Goal: Transaction & Acquisition: Purchase product/service

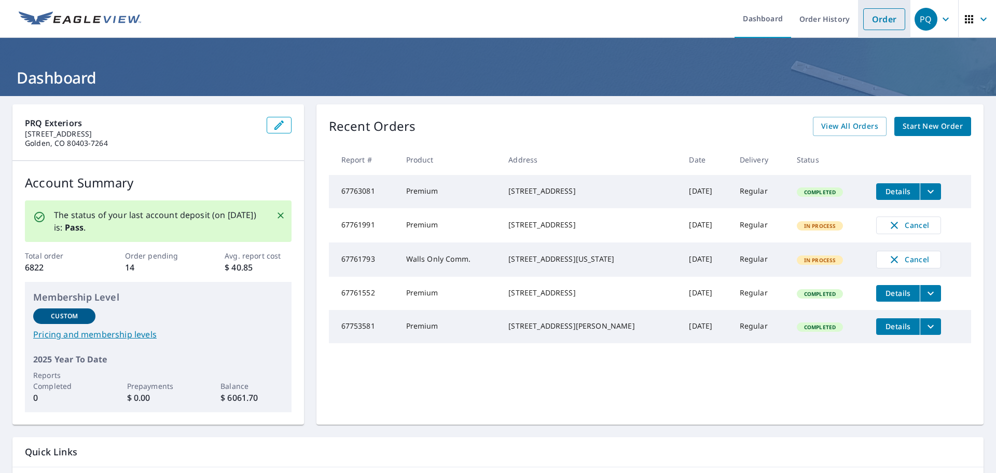
click at [868, 18] on link "Order" at bounding box center [884, 19] width 42 height 22
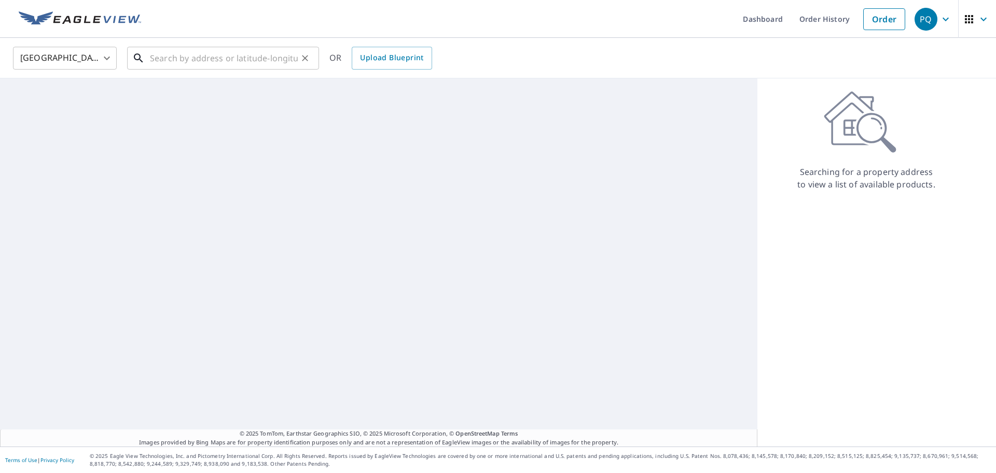
click at [171, 60] on input "text" at bounding box center [224, 58] width 148 height 29
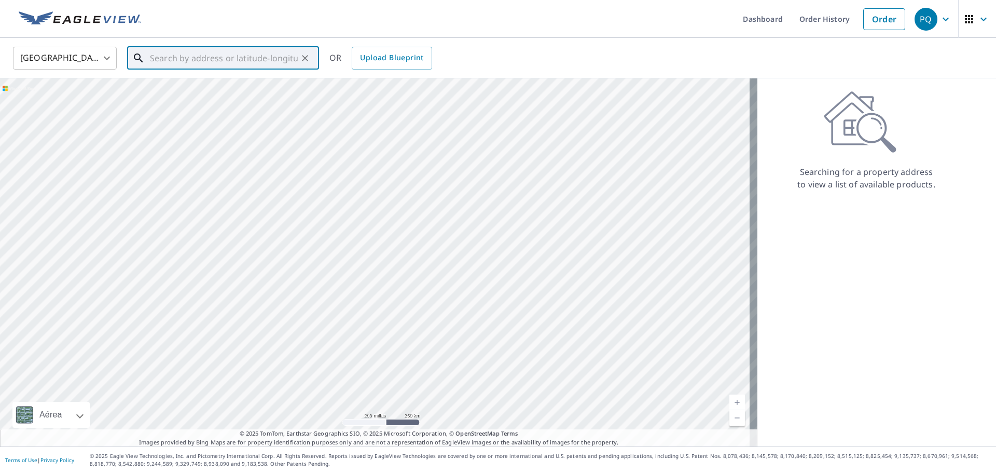
paste input "[STREET_ADDRESS]"
click at [264, 102] on p "[GEOGRAPHIC_DATA], CO 81520" at bounding box center [229, 99] width 163 height 10
type input "[STREET_ADDRESS]"
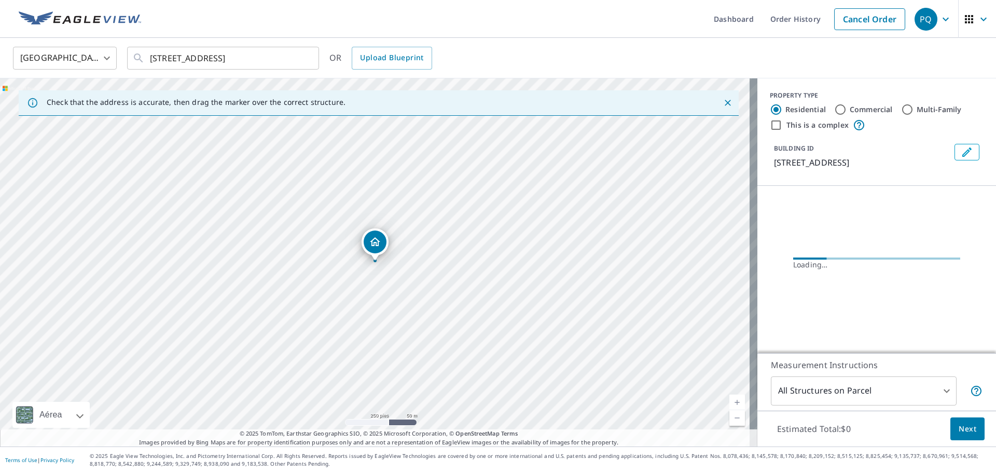
click at [828, 390] on body "PQ PQ Dashboard Order History Cancel Order PQ [GEOGRAPHIC_DATA] US ​ [STREET_AD…" at bounding box center [498, 236] width 996 height 473
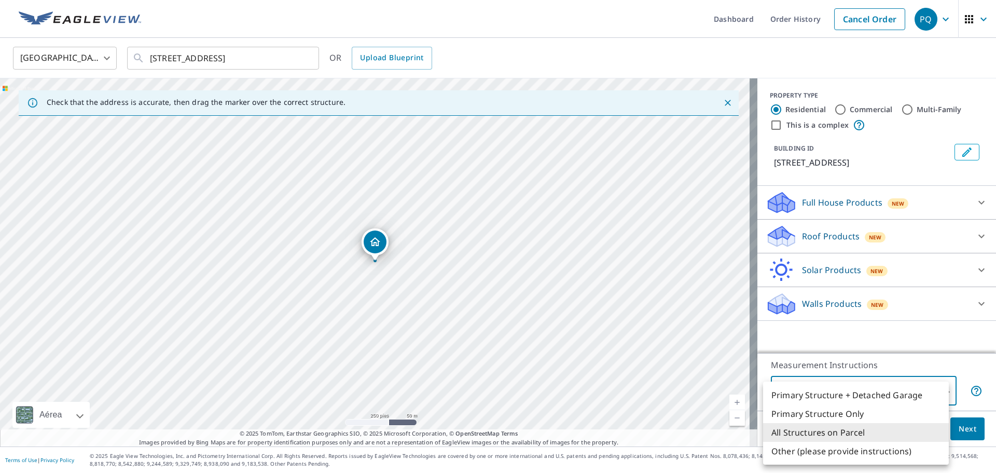
click at [828, 243] on div at bounding box center [498, 236] width 996 height 473
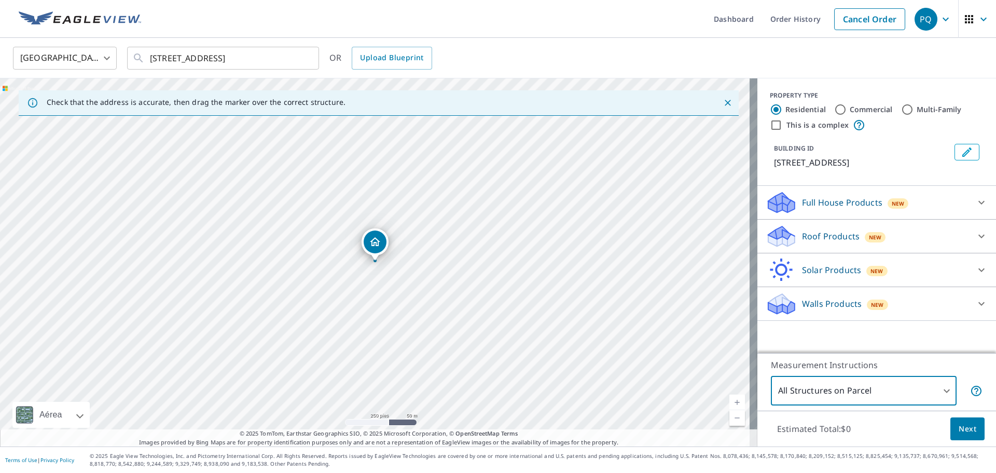
click at [828, 242] on div "Roof Products New" at bounding box center [867, 236] width 203 height 24
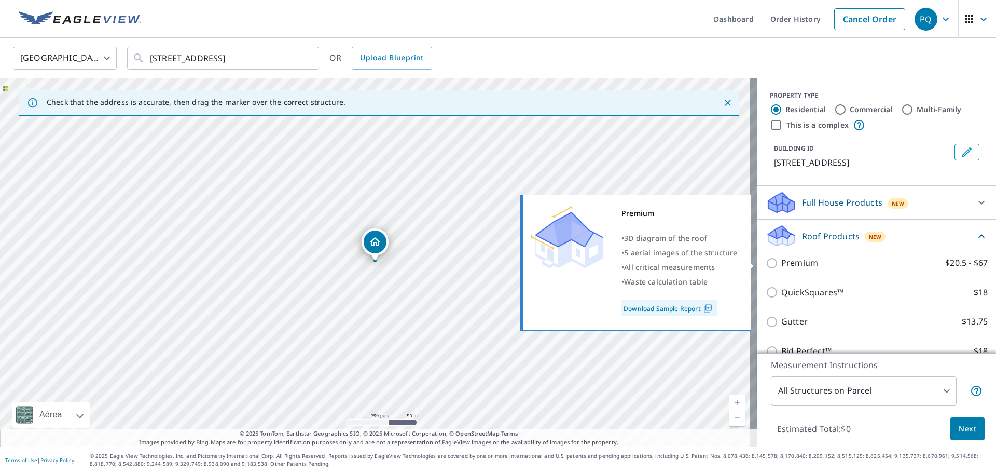
click at [804, 266] on p "Premium" at bounding box center [799, 262] width 37 height 13
click at [781, 266] on input "Premium $20.5 - $67" at bounding box center [774, 263] width 16 height 12
checkbox input "true"
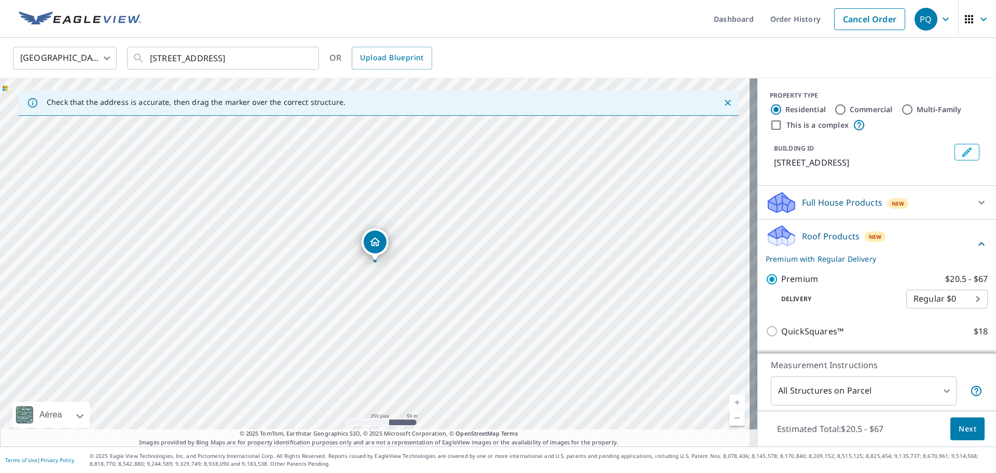
click at [958, 421] on button "Next" at bounding box center [967, 428] width 34 height 23
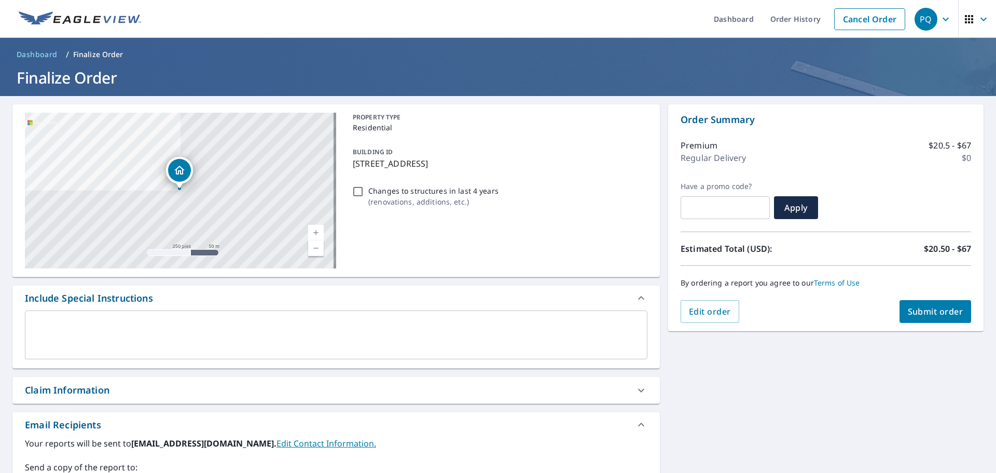
click at [913, 304] on button "Submit order" at bounding box center [935, 311] width 72 height 23
checkbox input "true"
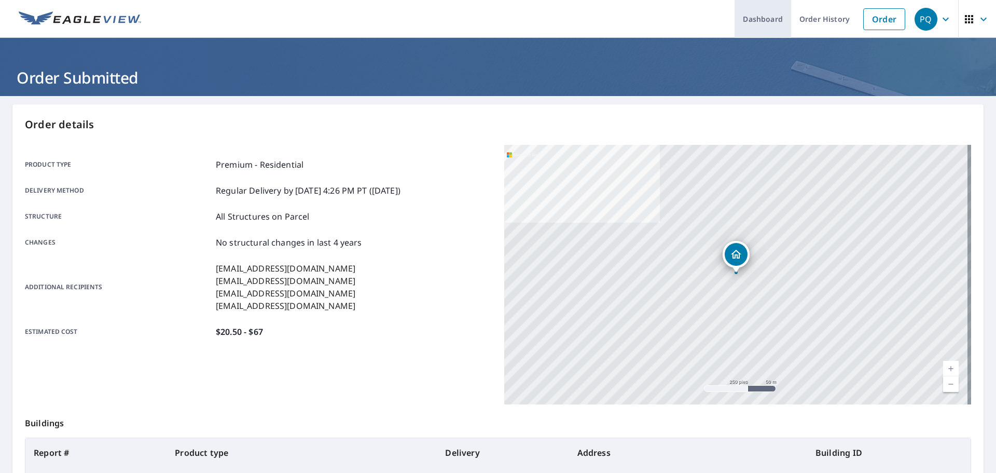
click at [735, 20] on link "Dashboard" at bounding box center [762, 19] width 57 height 38
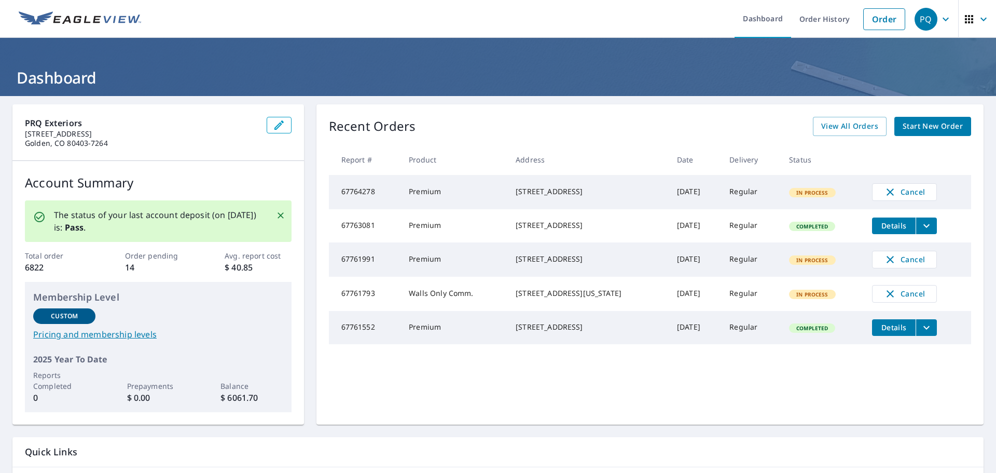
click at [920, 225] on icon "filesDropdownBtn-67763081" at bounding box center [926, 225] width 12 height 12
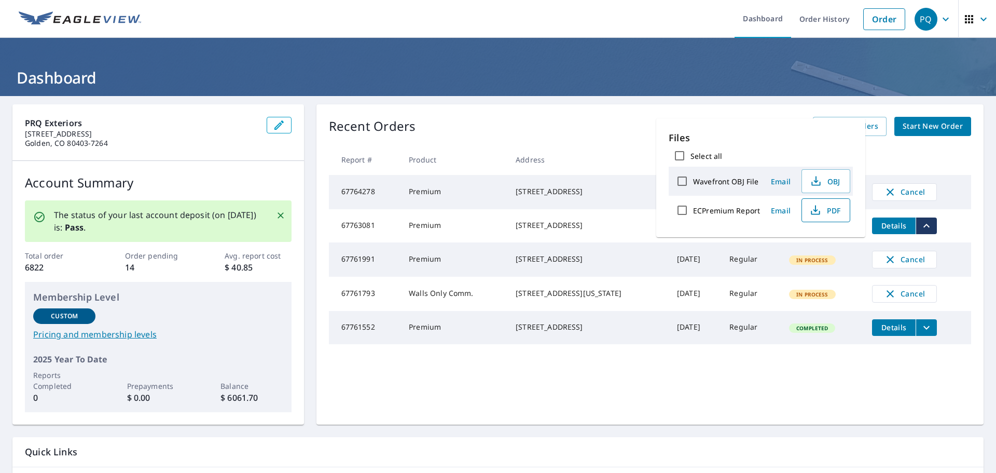
click at [814, 211] on icon "button" at bounding box center [815, 208] width 5 height 7
click at [827, 212] on span "PDF" at bounding box center [824, 210] width 33 height 12
